Goal: Information Seeking & Learning: Learn about a topic

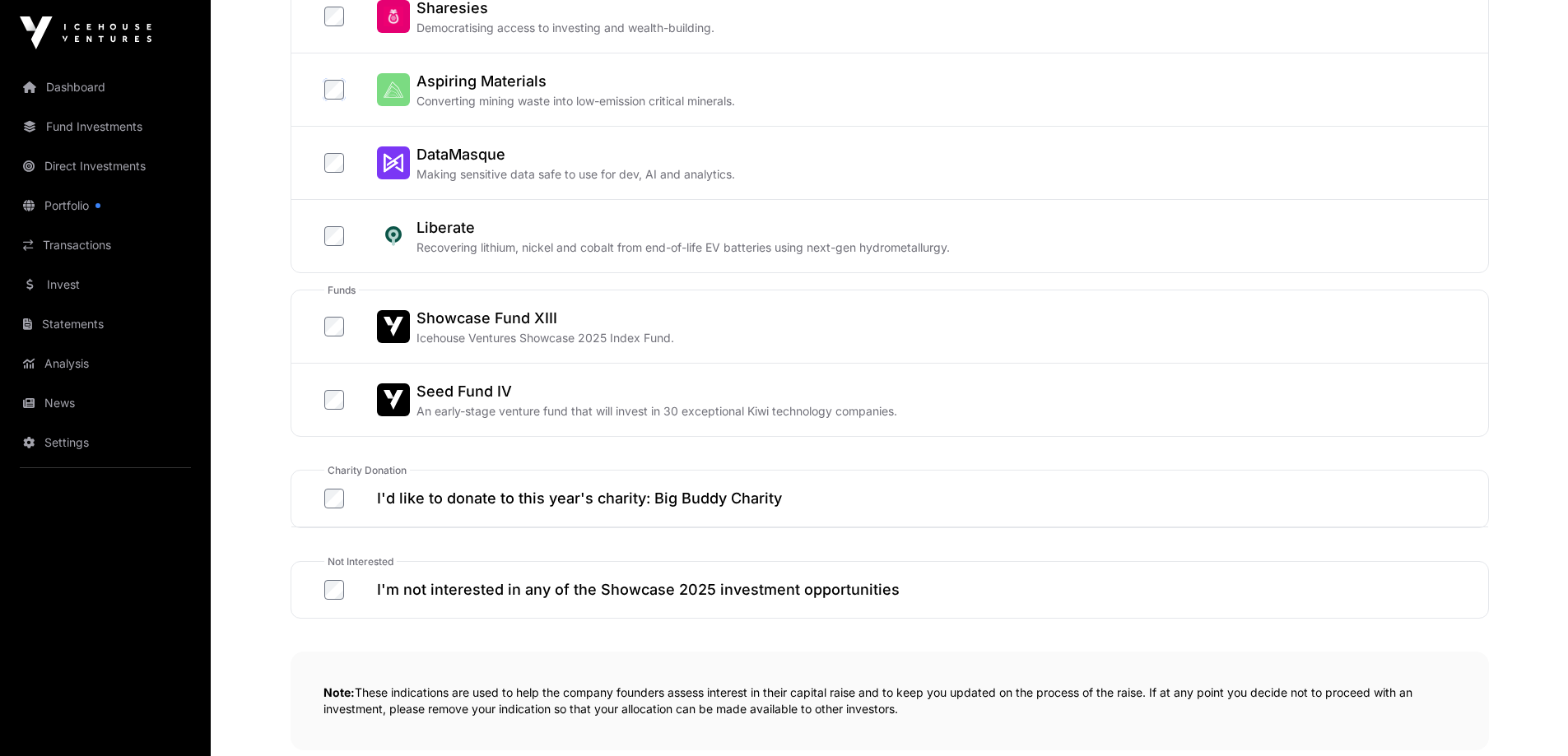
scroll to position [881, 0]
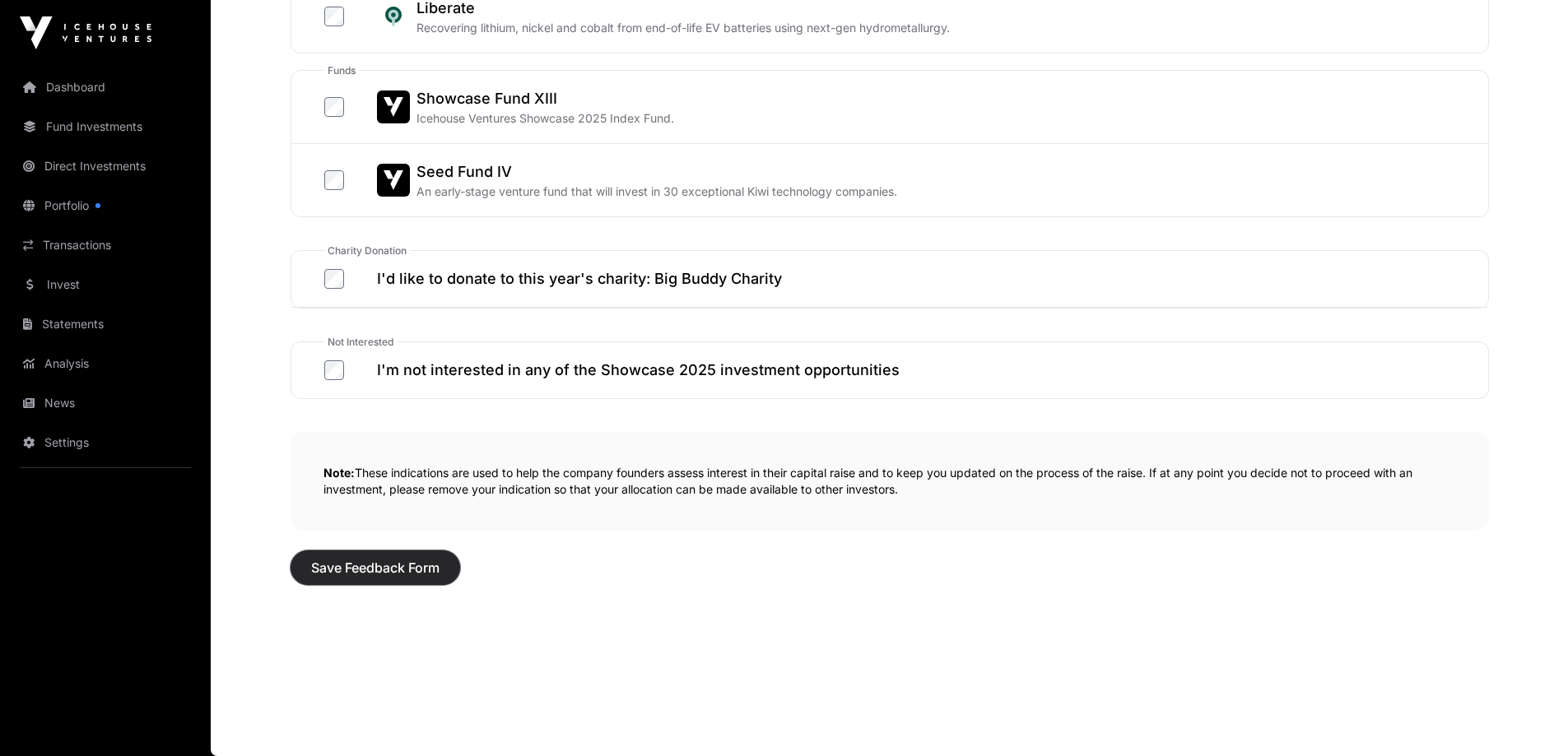
click at [392, 568] on span "Save Feedback Form" at bounding box center [375, 567] width 129 height 19
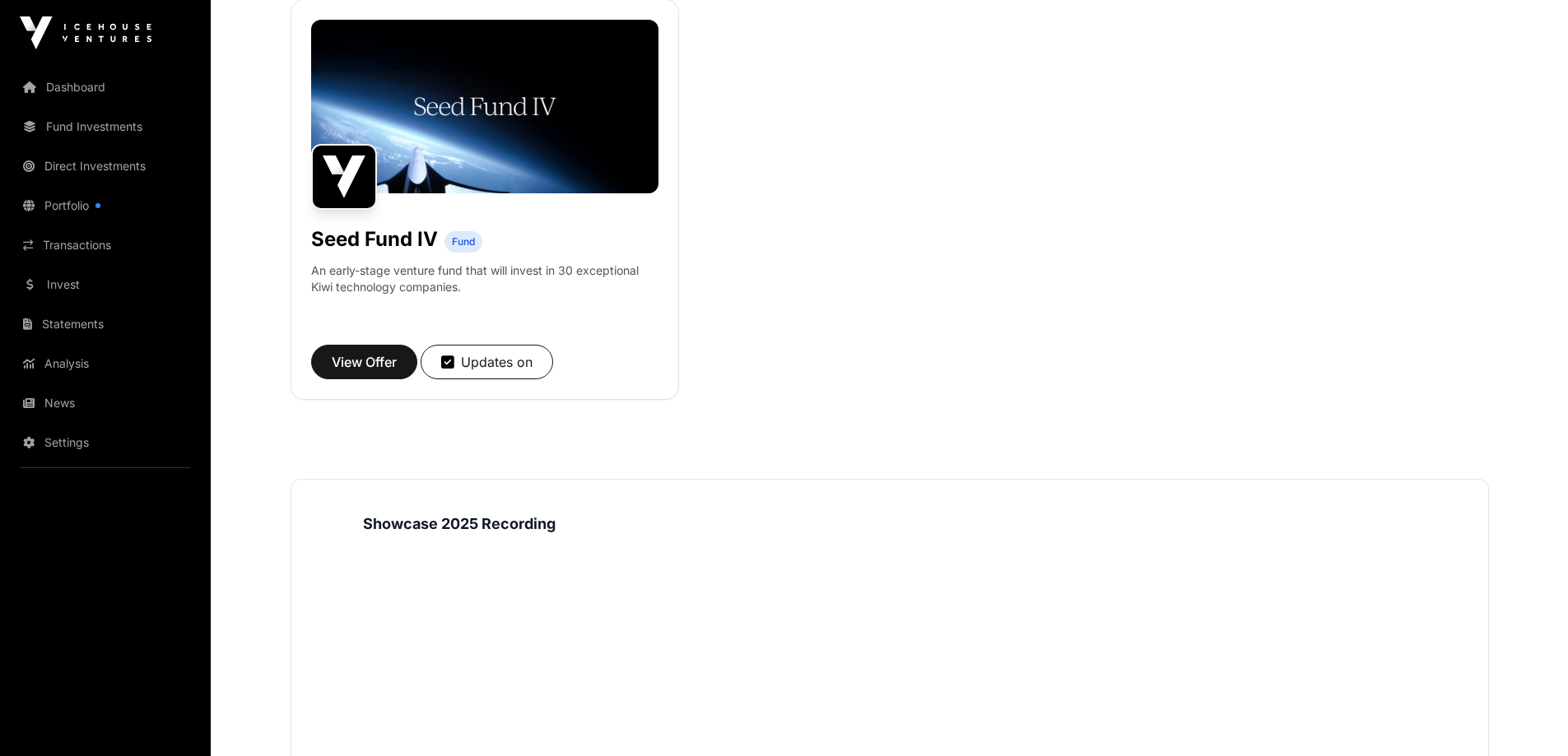
scroll to position [340, 0]
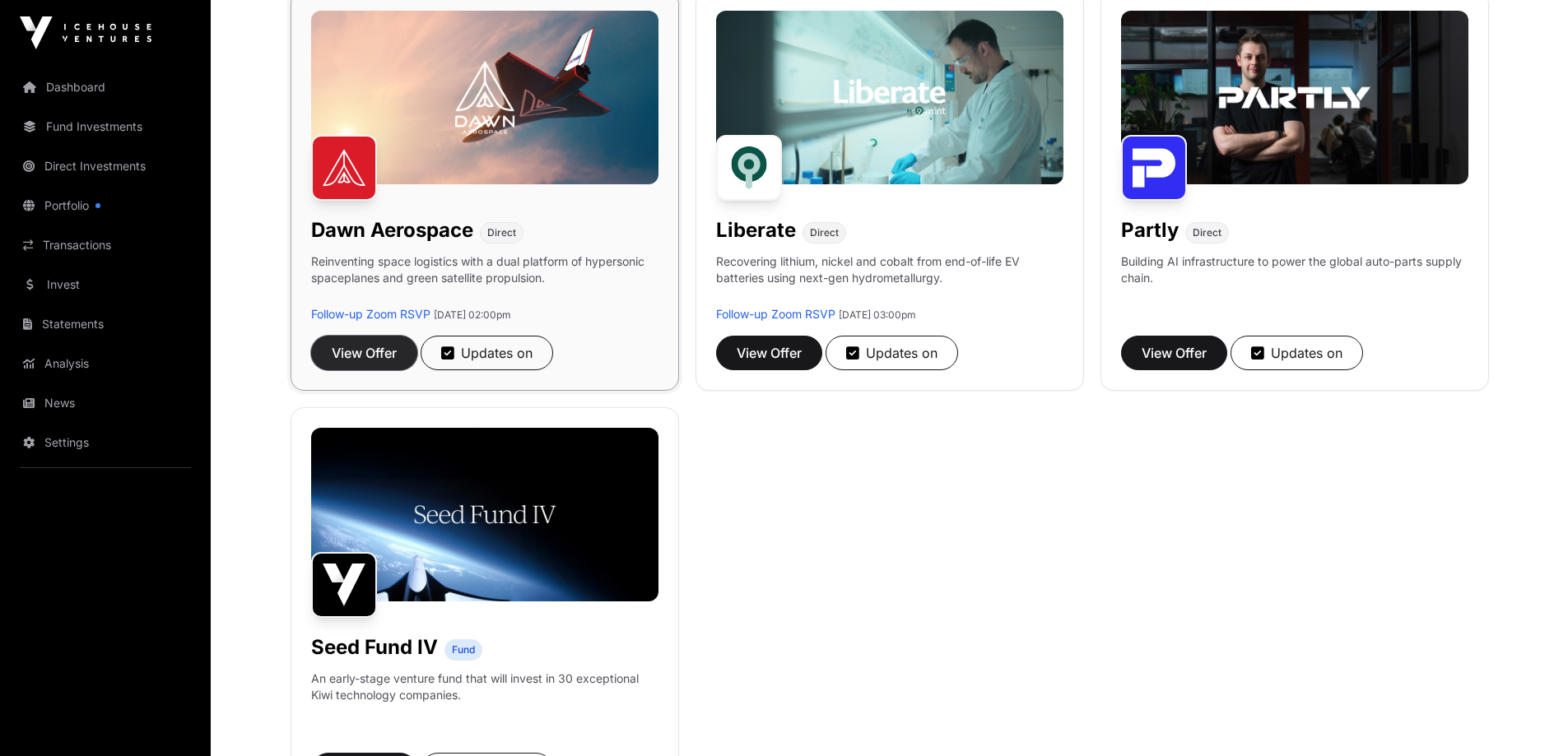
click at [402, 349] on button "View Offer" at bounding box center [364, 353] width 107 height 35
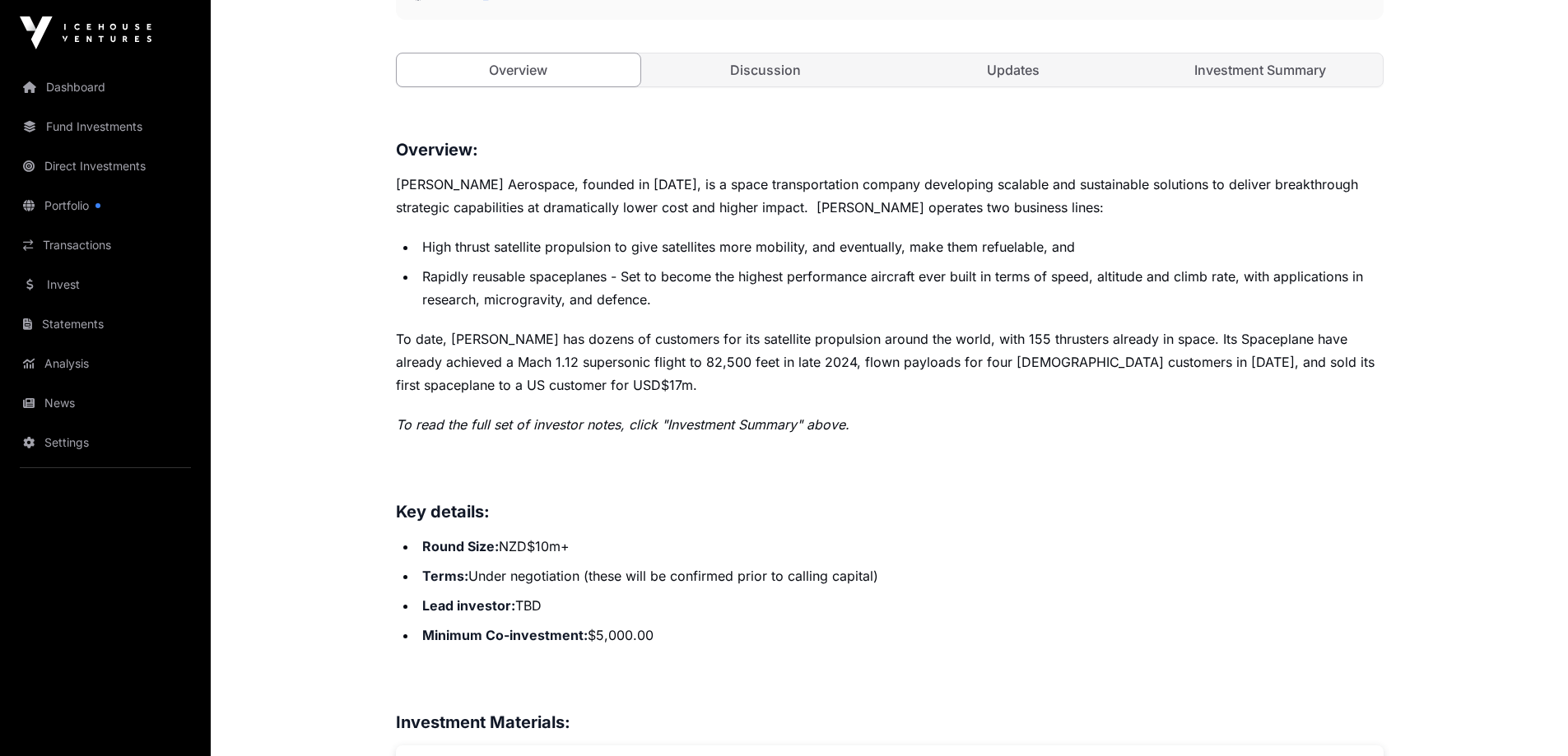
scroll to position [658, 0]
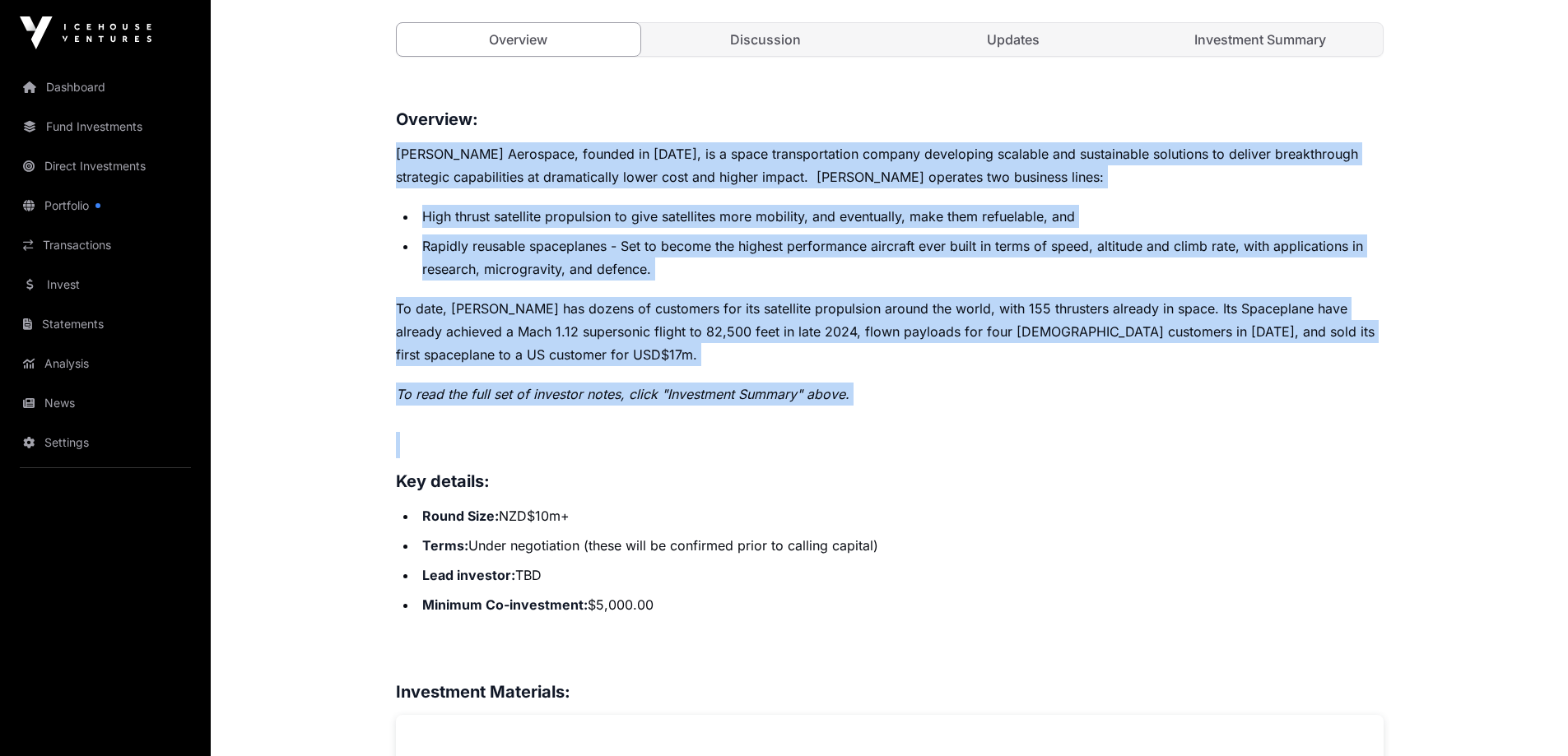
drag, startPoint x: 400, startPoint y: 151, endPoint x: 1095, endPoint y: 413, distance: 742.7
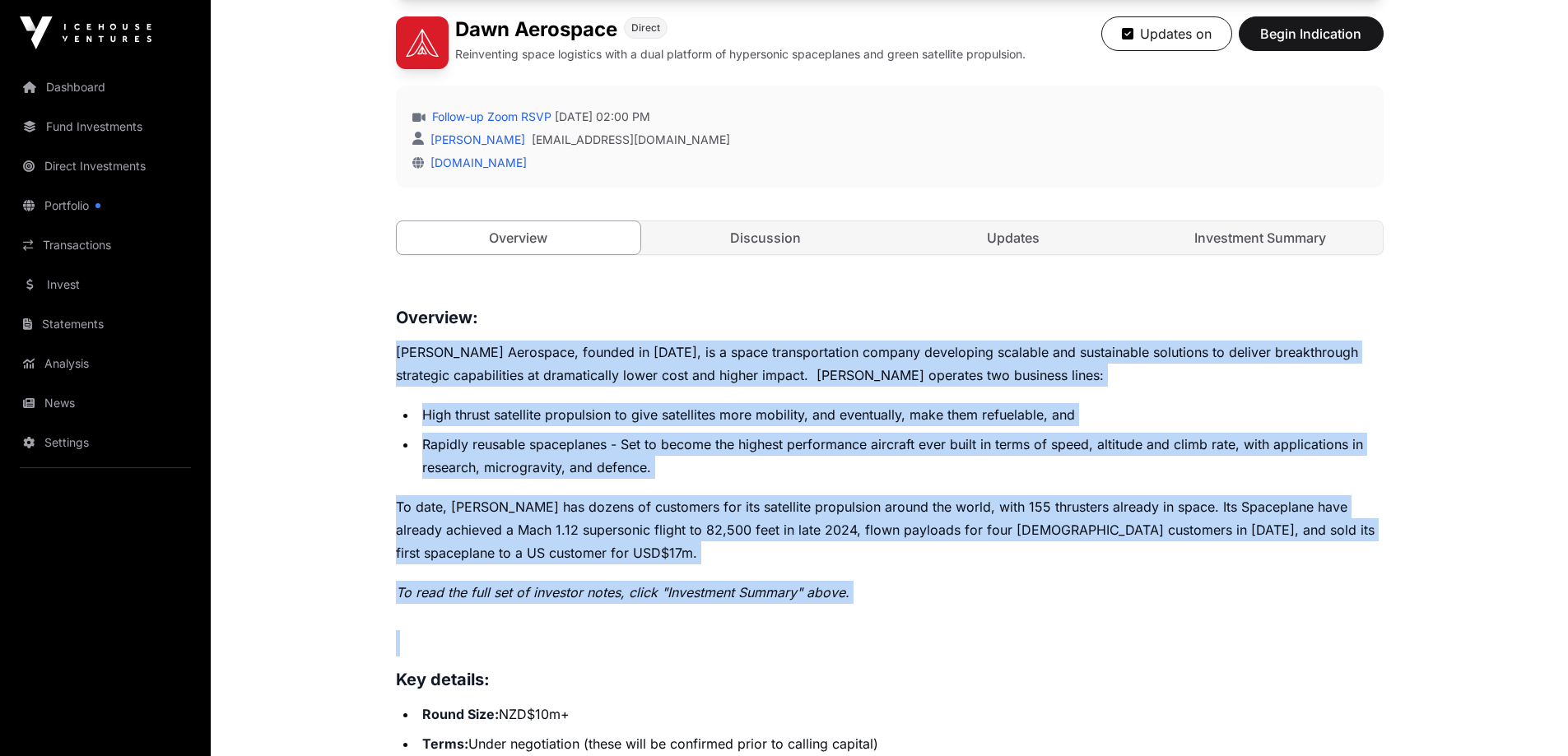
scroll to position [389, 0]
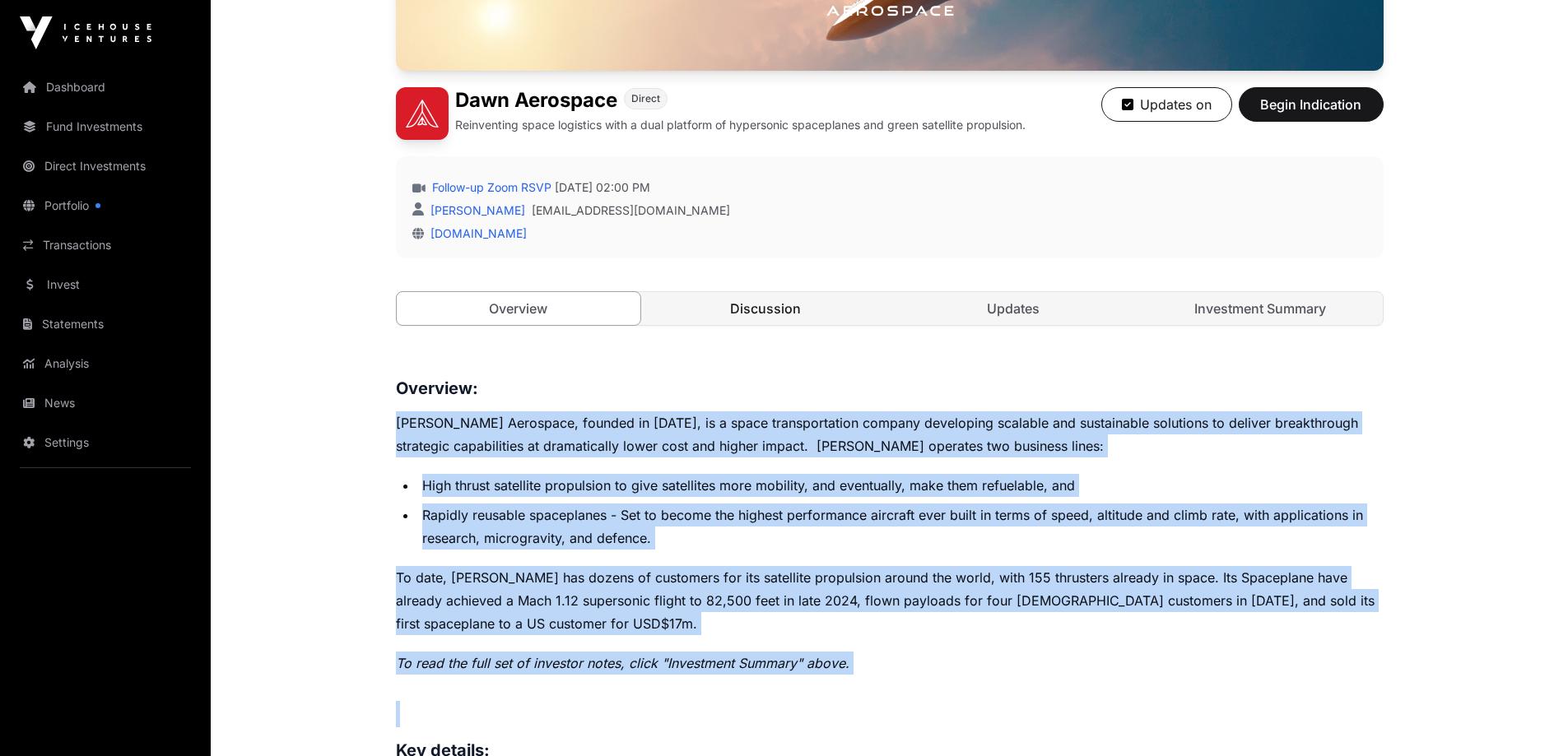
click at [783, 303] on link "Discussion" at bounding box center [766, 309] width 244 height 33
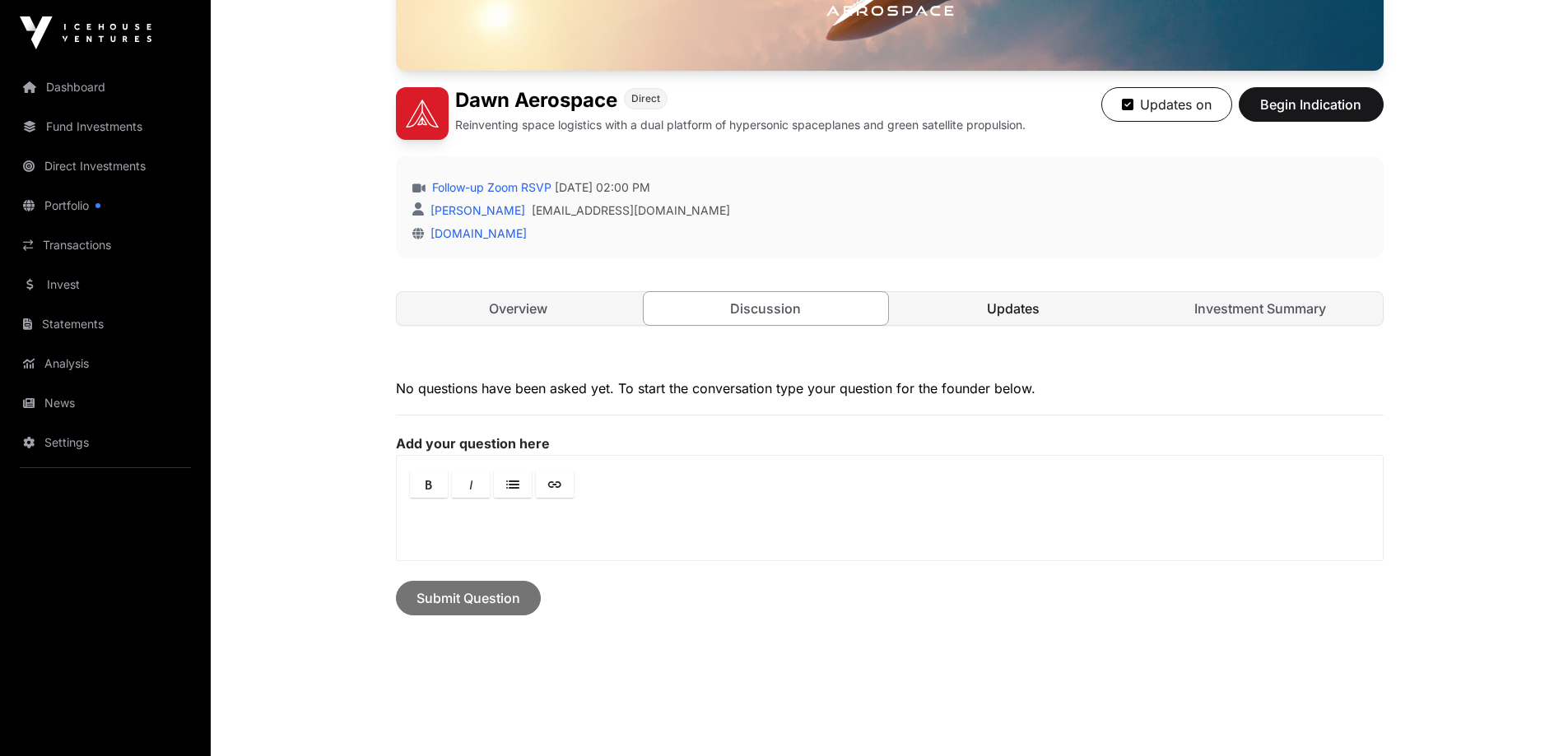
click at [1034, 305] on link "Updates" at bounding box center [1014, 309] width 244 height 33
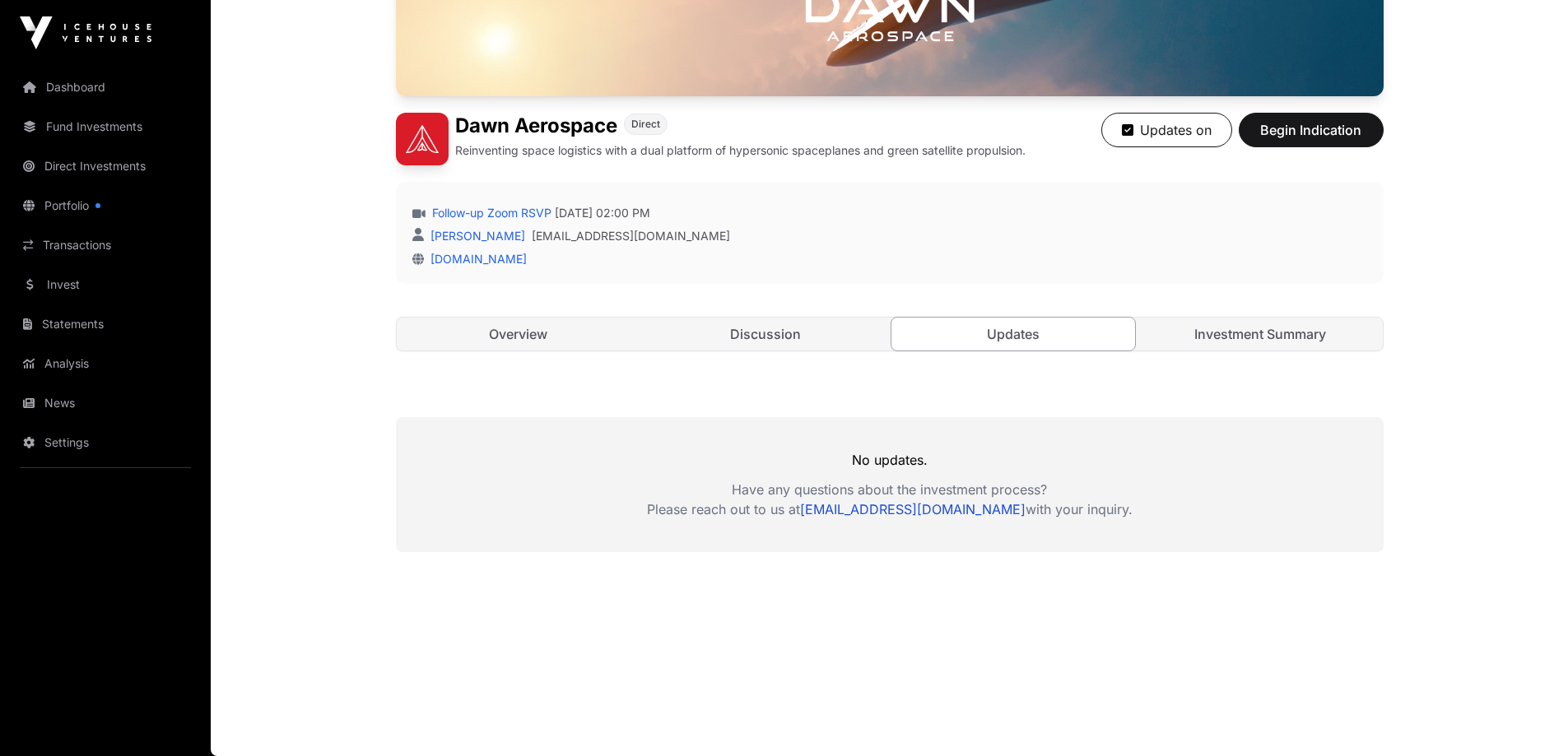
scroll to position [364, 0]
click at [508, 322] on link "Overview" at bounding box center [519, 334] width 244 height 33
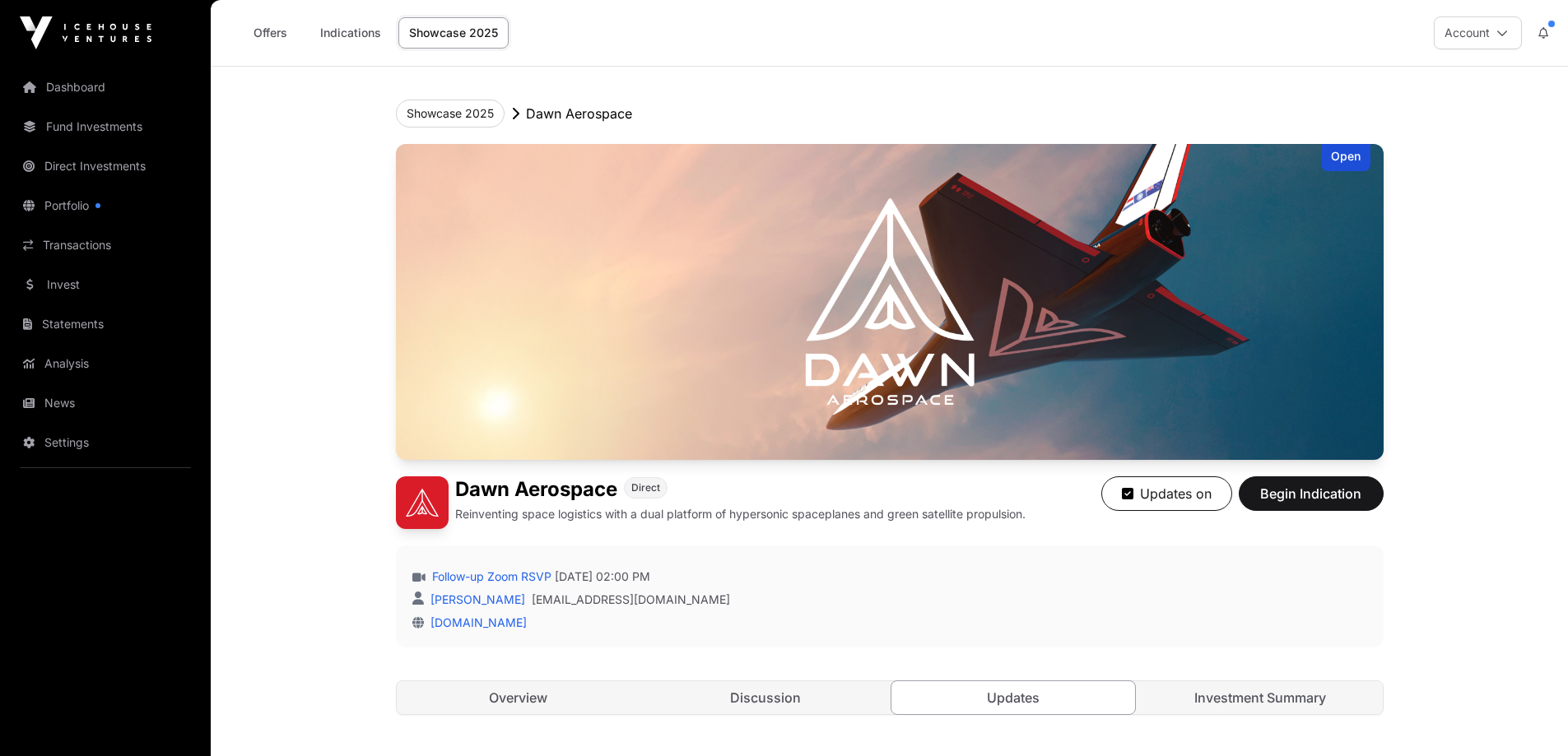
scroll to position [364, 0]
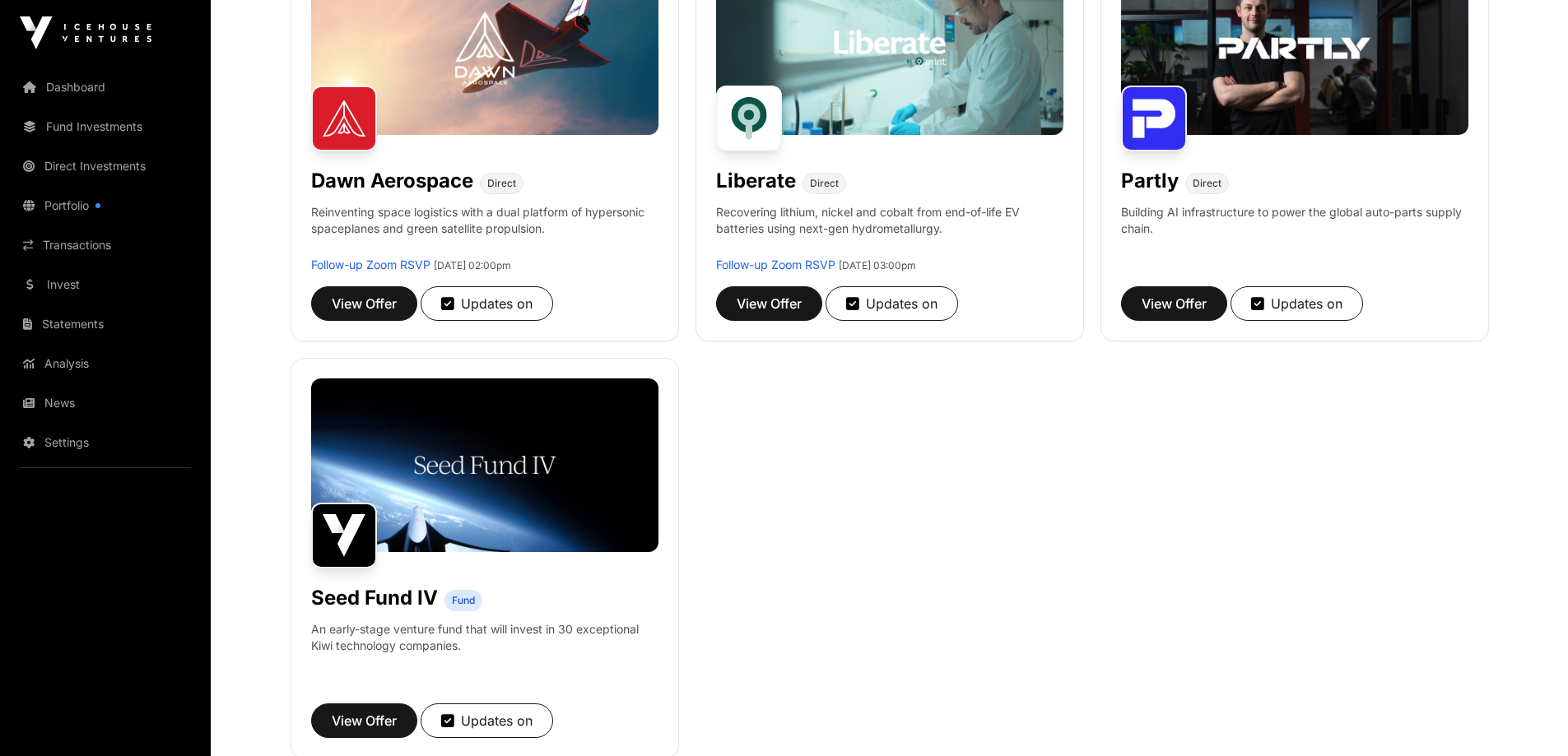
scroll to position [340, 0]
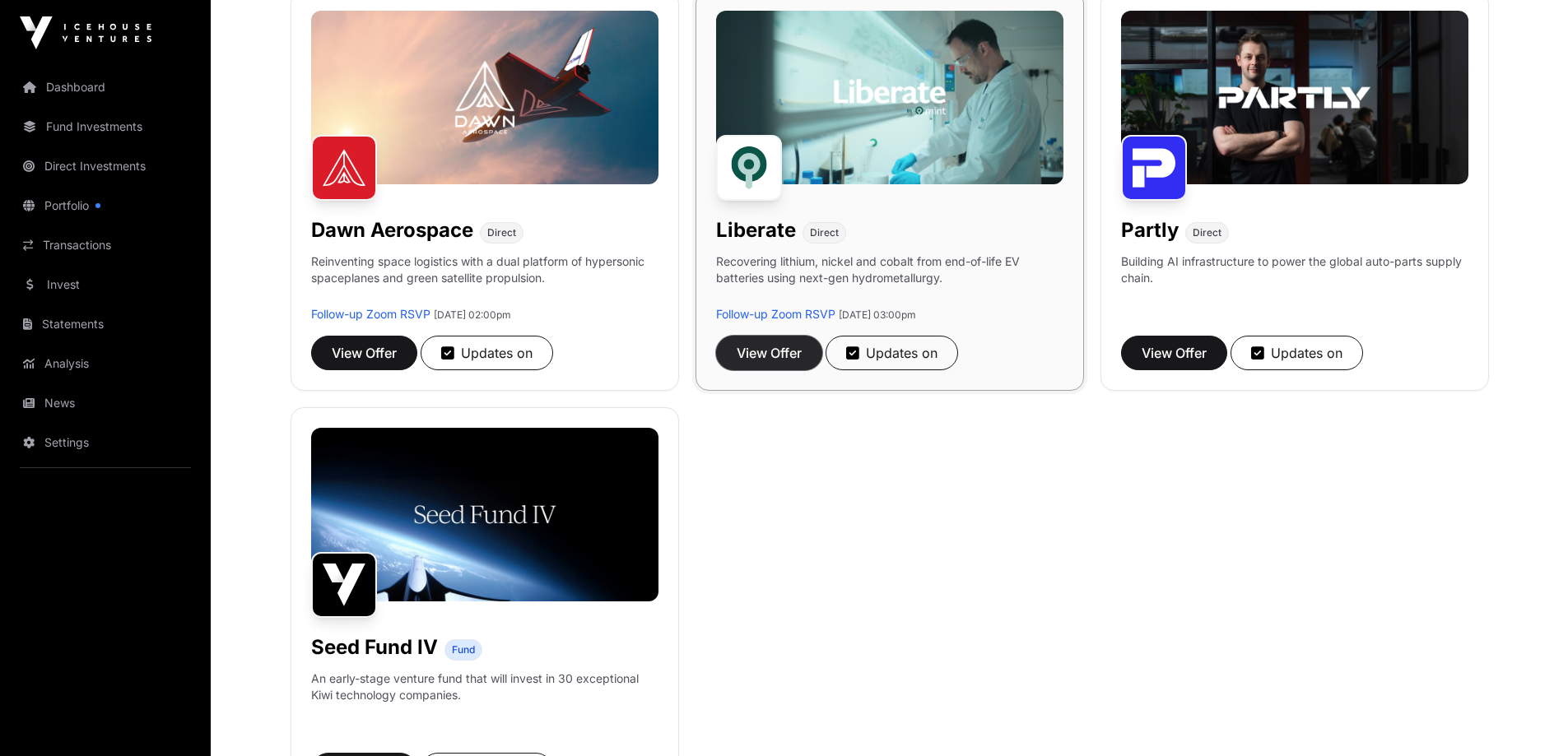
click at [769, 350] on span "View Offer" at bounding box center [769, 352] width 65 height 19
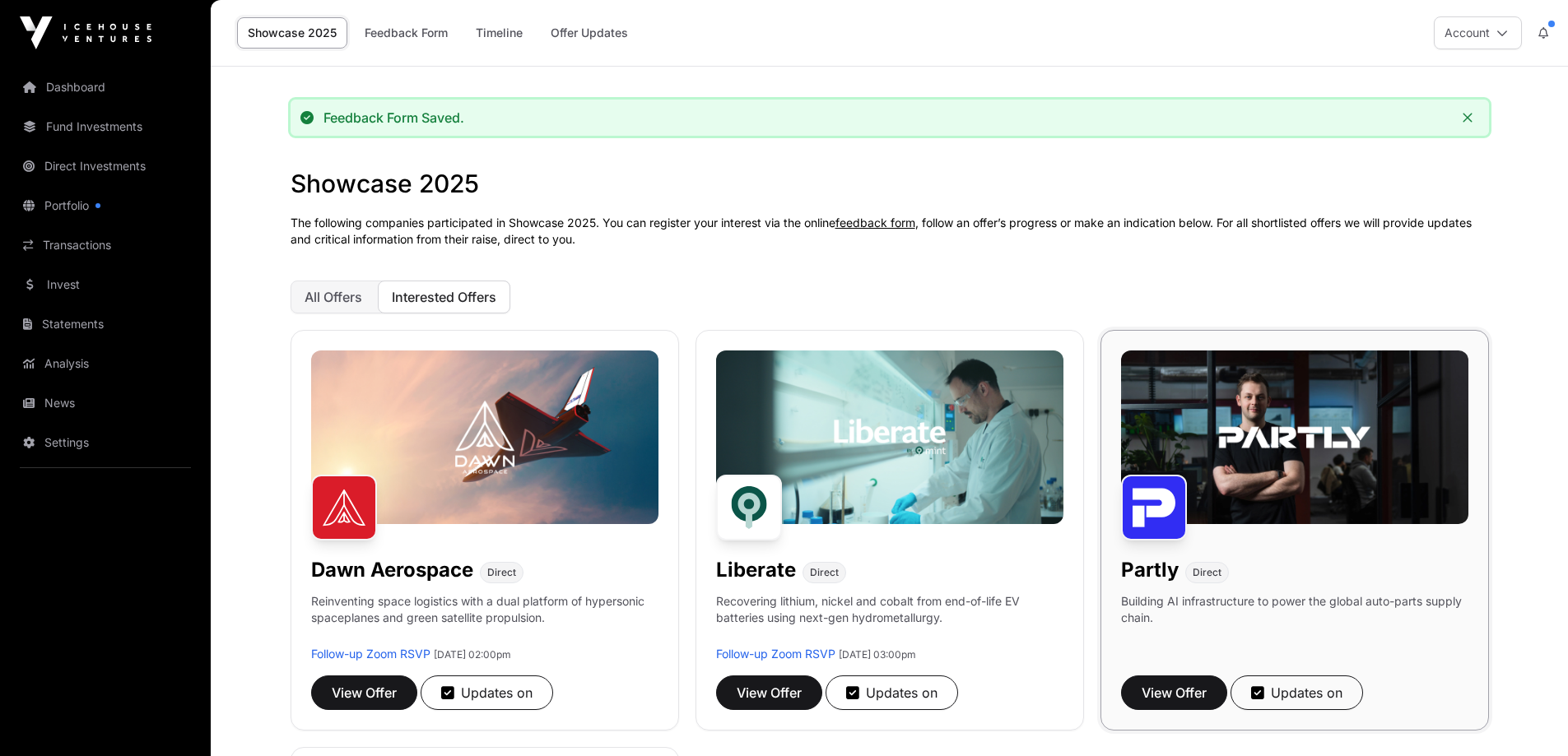
scroll to position [340, 0]
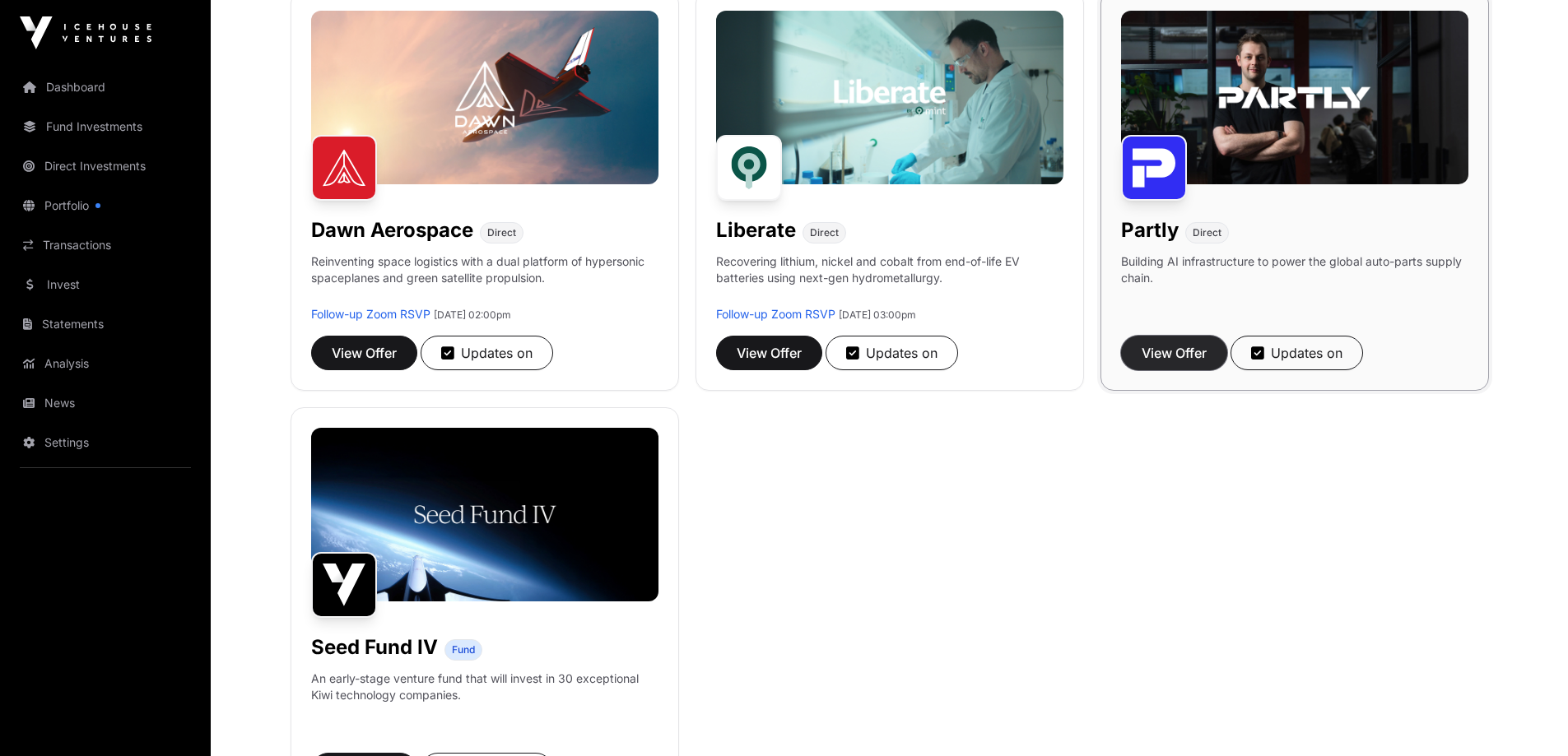
click at [1179, 355] on span "View Offer" at bounding box center [1174, 352] width 65 height 19
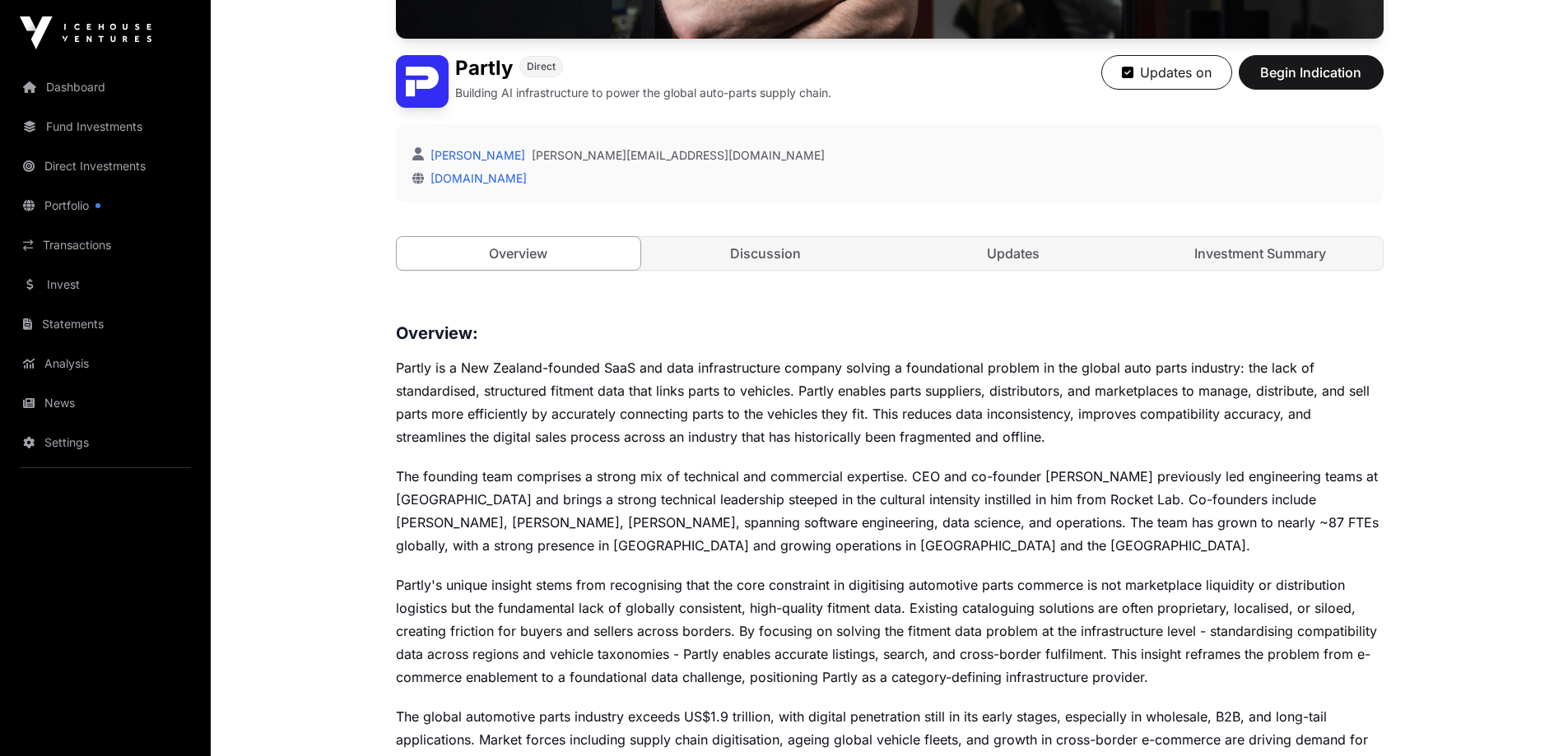
scroll to position [239, 0]
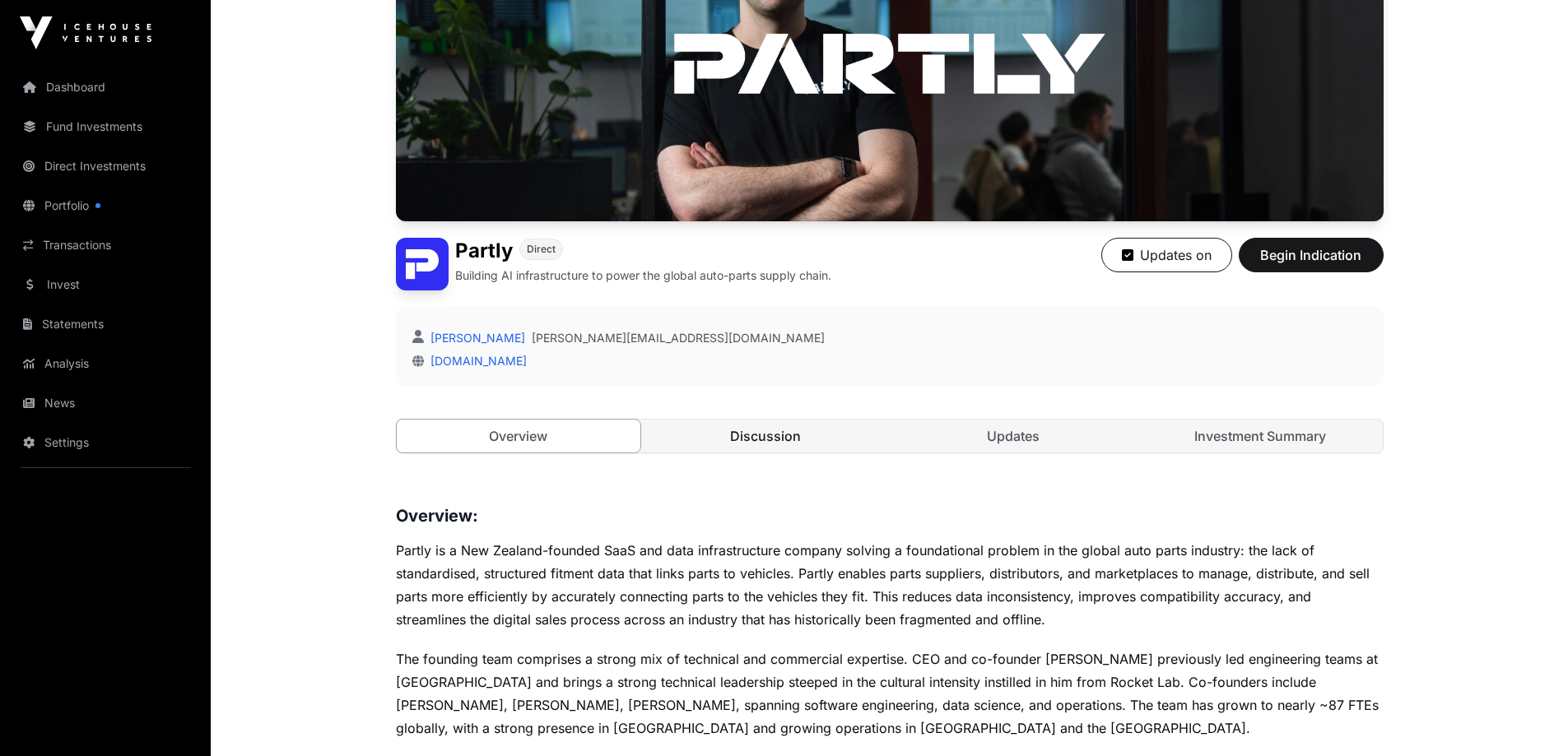
click at [763, 436] on link "Discussion" at bounding box center [766, 437] width 244 height 33
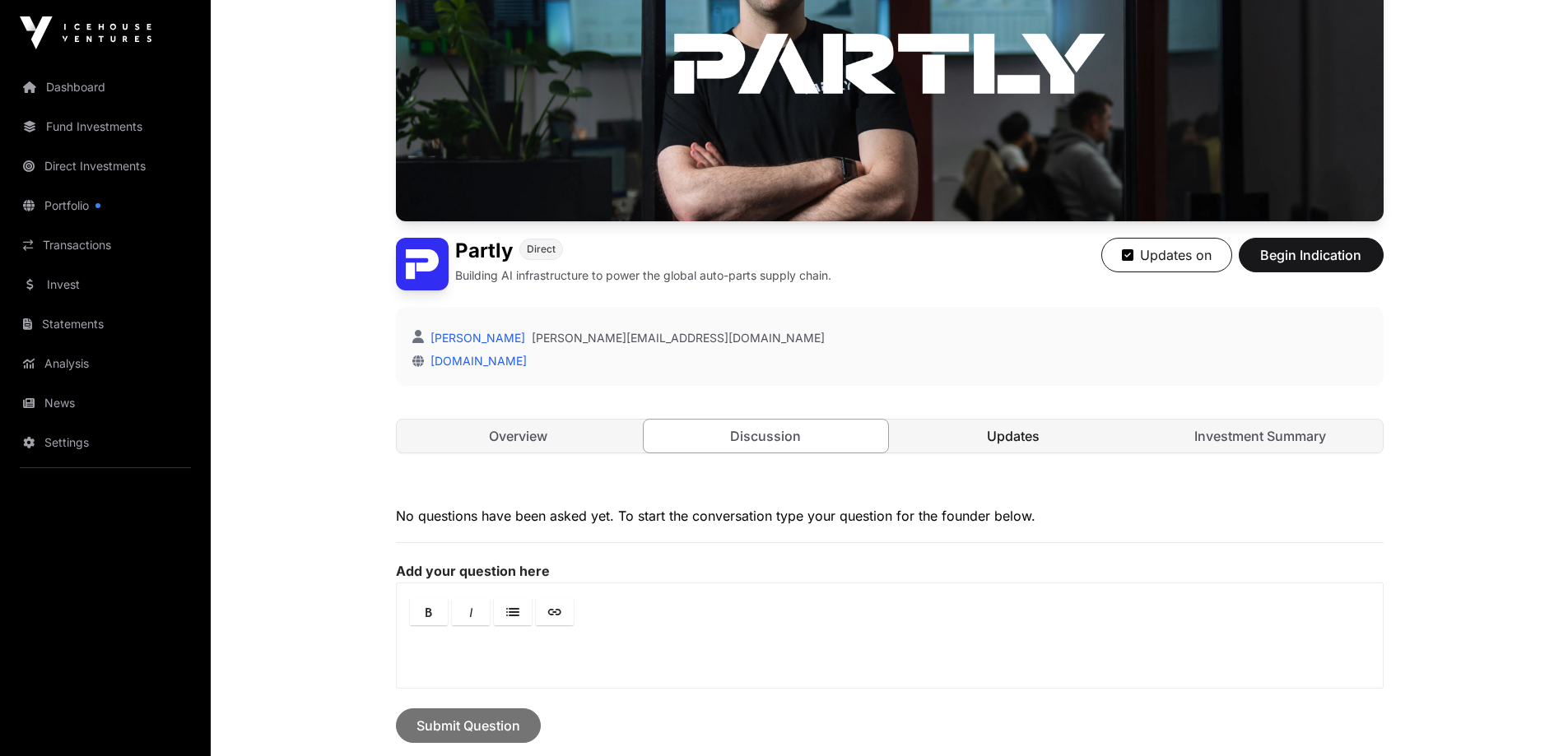
click at [1041, 441] on link "Updates" at bounding box center [1014, 437] width 244 height 33
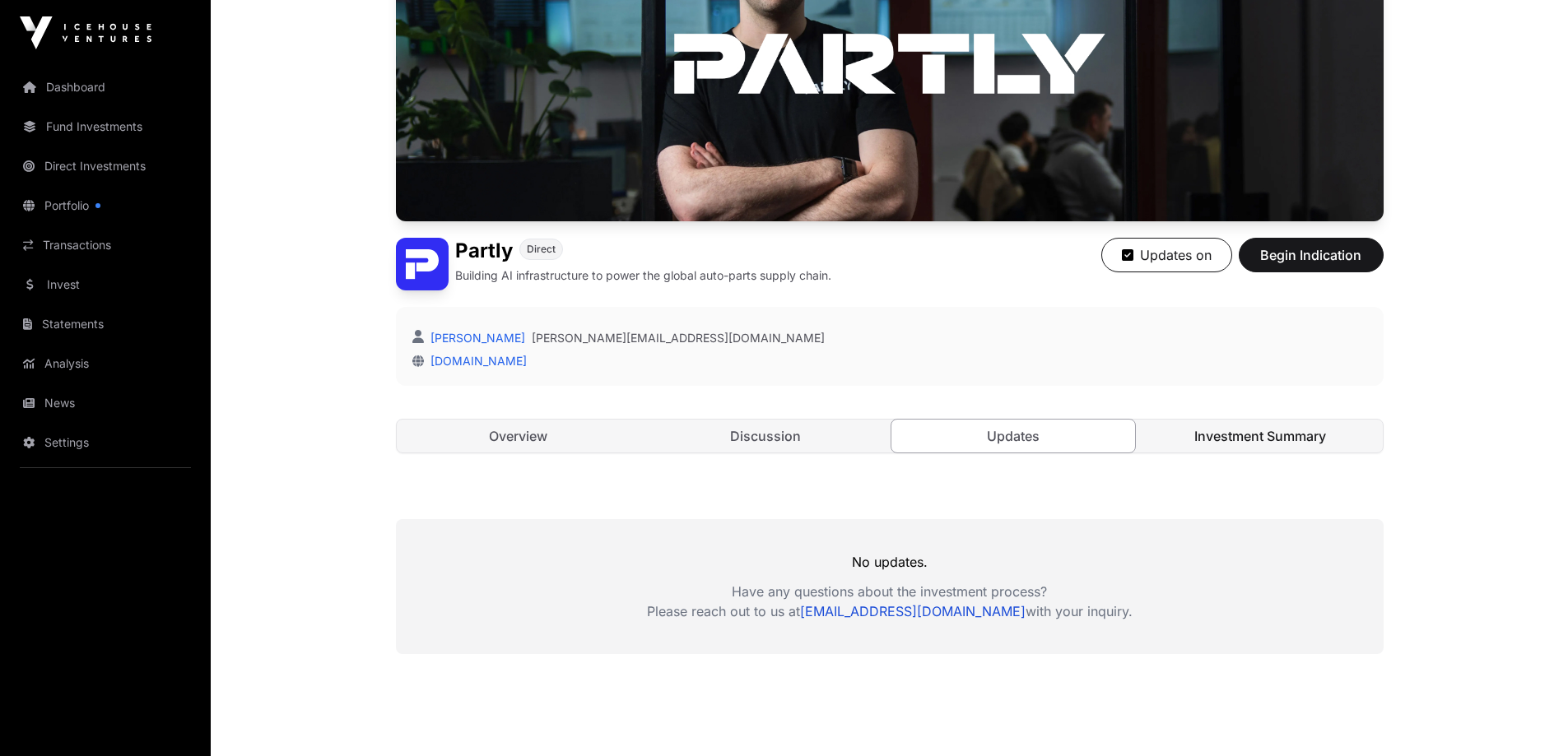
click at [1317, 431] on link "Investment Summary" at bounding box center [1261, 437] width 244 height 33
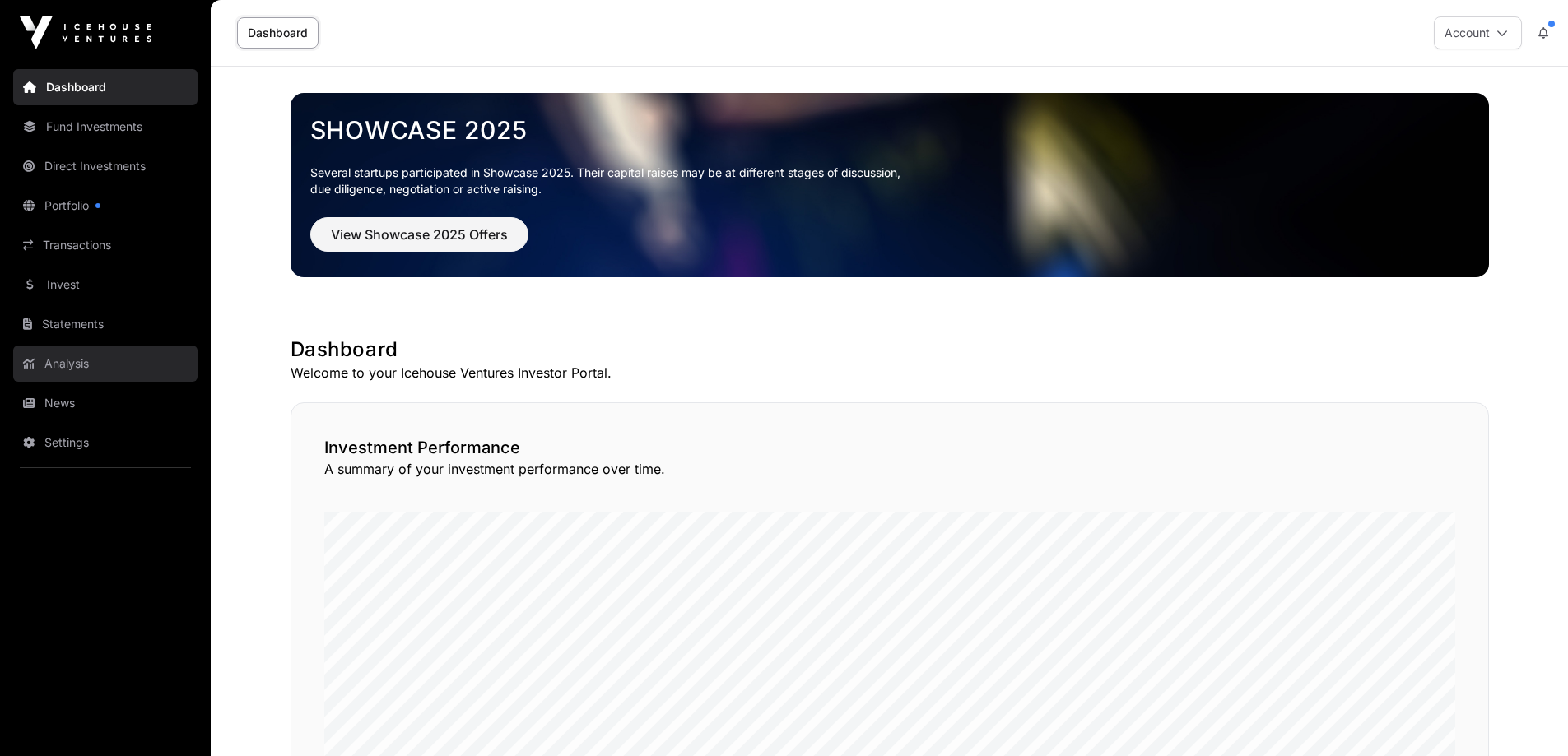
click at [93, 352] on link "Analysis" at bounding box center [106, 363] width 184 height 36
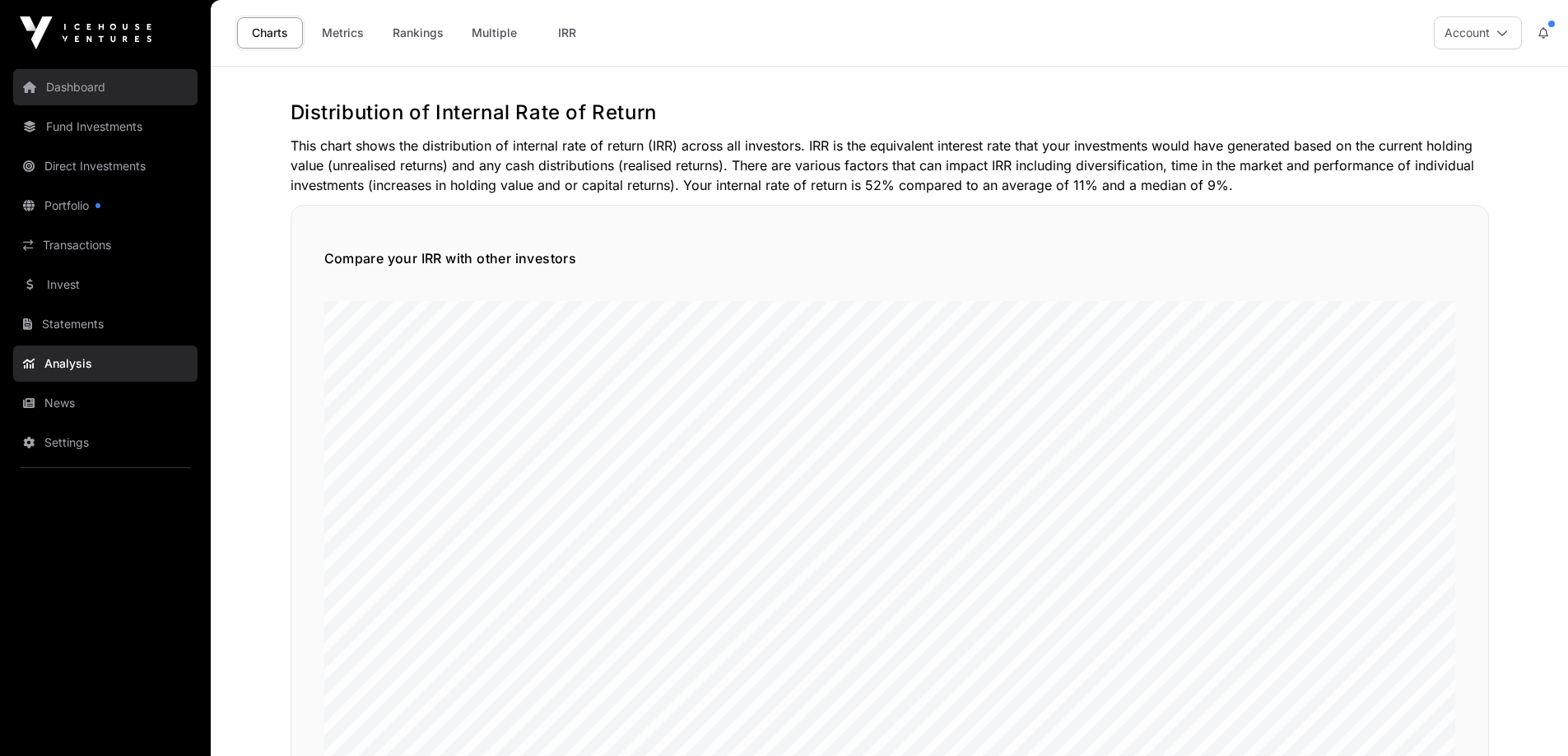
click at [102, 81] on link "Dashboard" at bounding box center [106, 86] width 184 height 36
